Goal: Check status: Check status

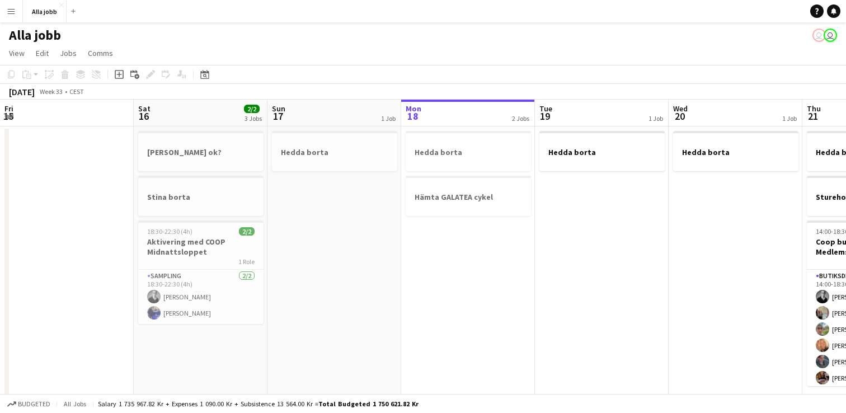
scroll to position [0, 274]
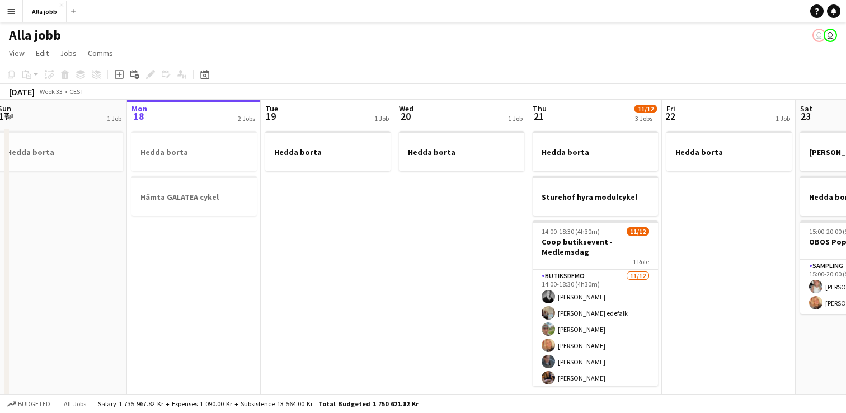
click at [303, 290] on app-date-cell "Hedda borta" at bounding box center [328, 307] width 134 height 360
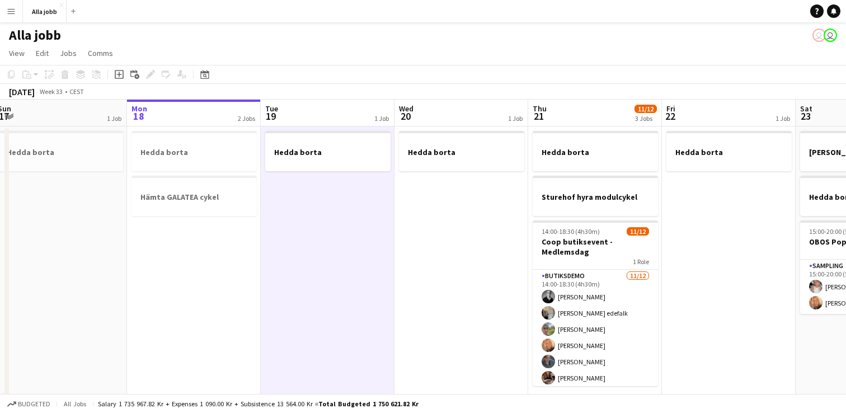
click at [410, 286] on app-date-cell "Hedda borta" at bounding box center [462, 307] width 134 height 360
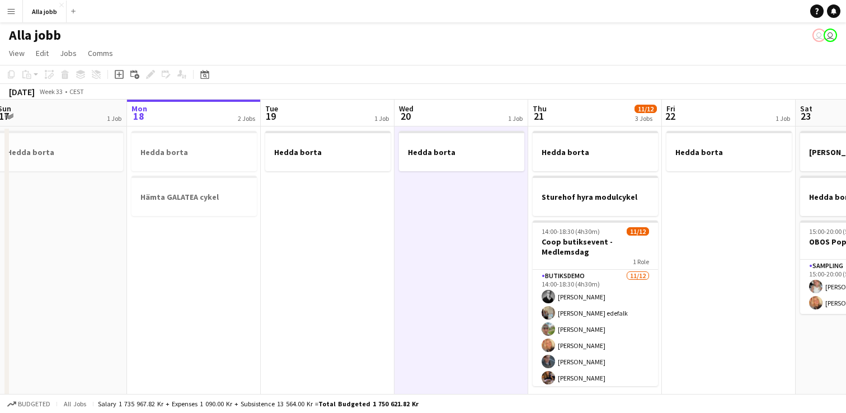
click at [345, 285] on app-date-cell "Hedda borta" at bounding box center [328, 307] width 134 height 360
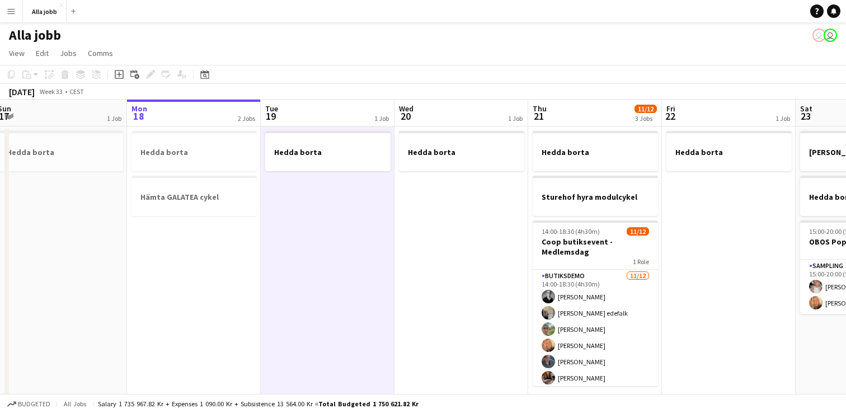
click at [345, 285] on app-date-cell "Hedda borta" at bounding box center [328, 307] width 134 height 360
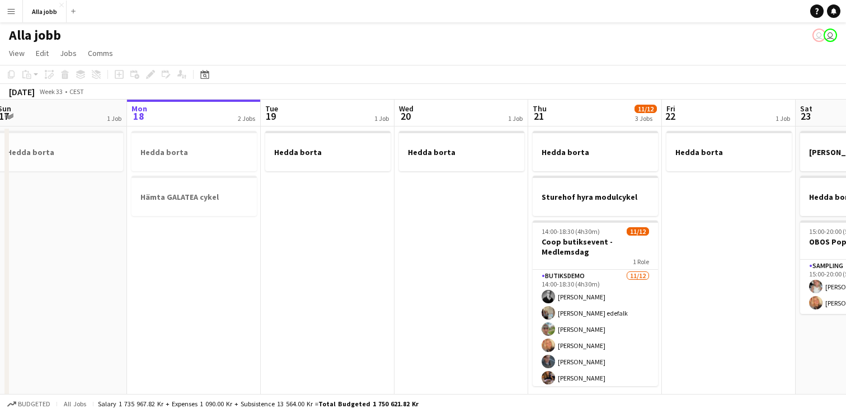
click at [419, 252] on app-date-cell "Hedda borta" at bounding box center [462, 307] width 134 height 360
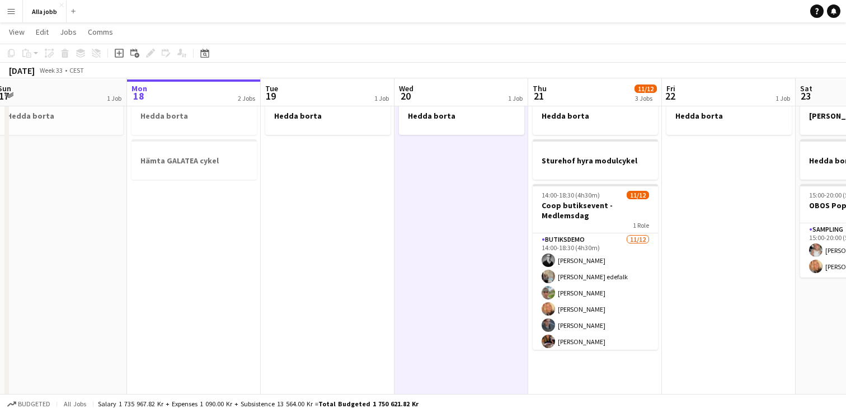
scroll to position [0, 0]
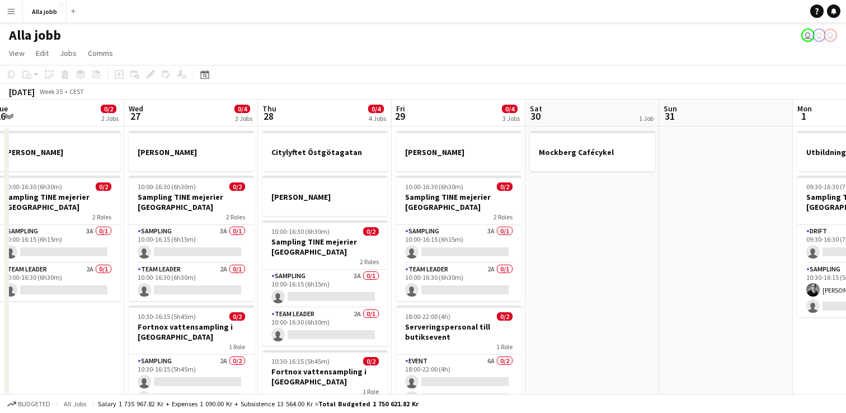
click at [68, 329] on app-date-cell "[PERSON_NAME] 10:00-16:30 (6h30m) 0/2 Sampling TINE mejerier Göteborg 2 Roles S…" at bounding box center [57, 307] width 134 height 360
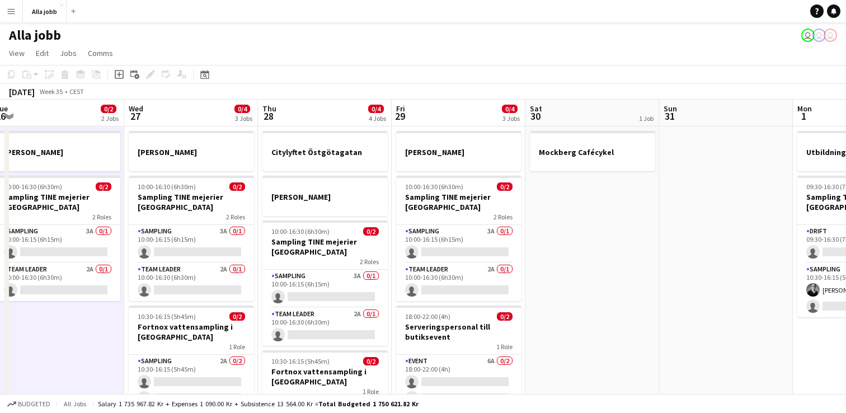
click at [68, 329] on app-date-cell "[PERSON_NAME] 10:00-16:30 (6h30m) 0/2 Sampling TINE mejerier Göteborg 2 Roles S…" at bounding box center [57, 307] width 134 height 360
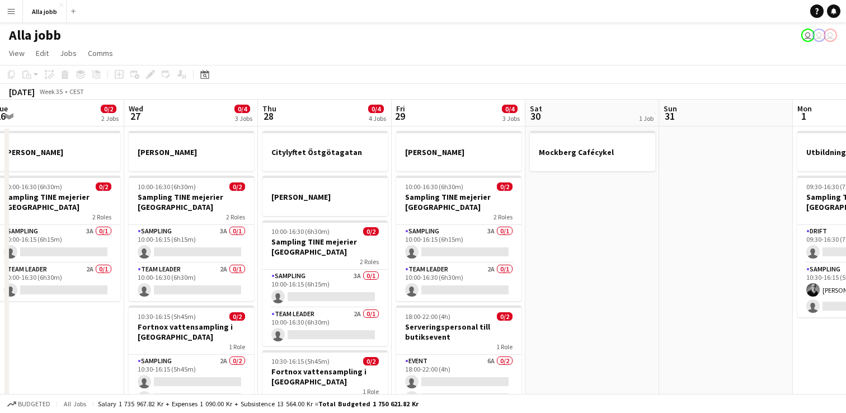
click at [68, 329] on app-date-cell "[PERSON_NAME] 10:00-16:30 (6h30m) 0/2 Sampling TINE mejerier Göteborg 2 Roles S…" at bounding box center [57, 307] width 134 height 360
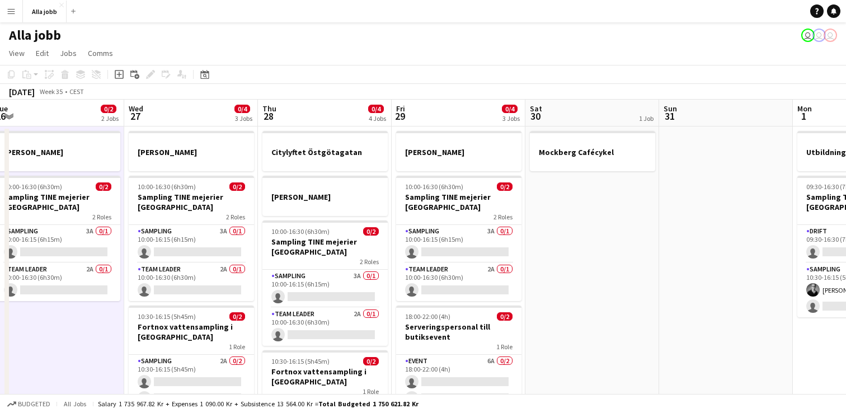
click at [68, 329] on app-date-cell "[PERSON_NAME] 10:00-16:30 (6h30m) 0/2 Sampling TINE mejerier Göteborg 2 Roles S…" at bounding box center [57, 307] width 134 height 360
